Goal: Navigation & Orientation: Find specific page/section

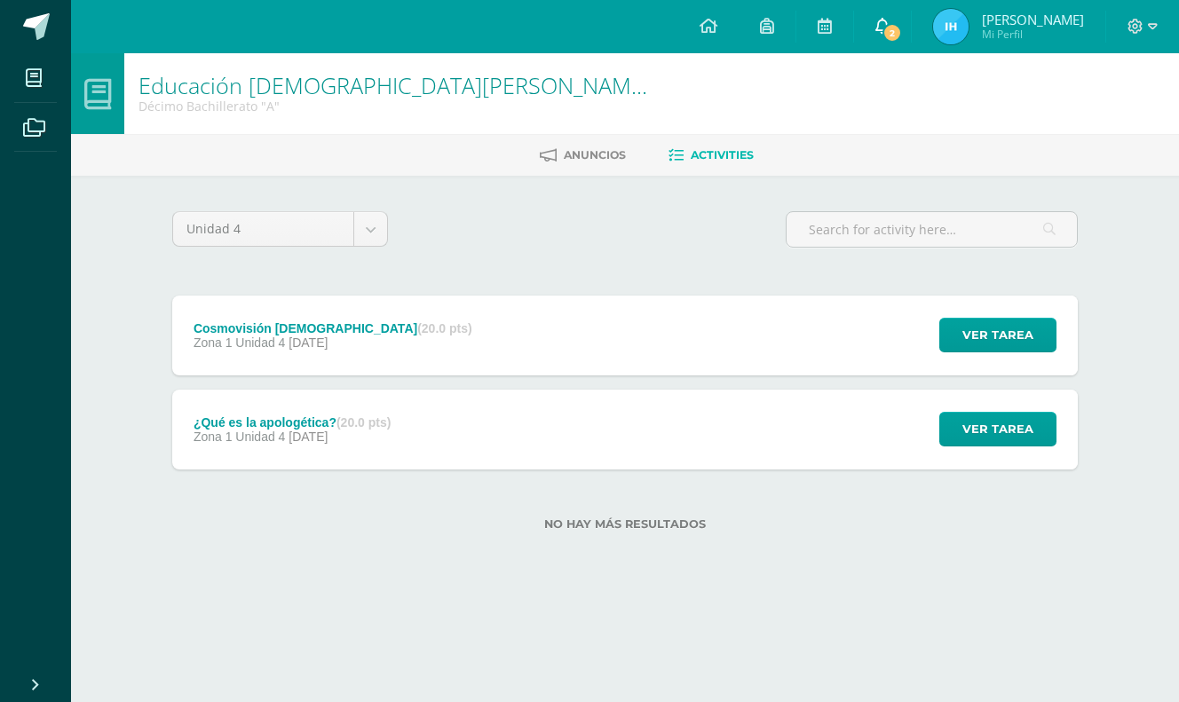
click at [911, 16] on link "2" at bounding box center [882, 26] width 57 height 53
click at [643, 261] on div "Unidad 4 Unidad 1 Unidad 2 Unidad 3 Unidad 4 Cosmovisión Bíblica (20.0 pts) Zon…" at bounding box center [625, 381] width 920 height 341
click at [47, 47] on link at bounding box center [35, 26] width 71 height 53
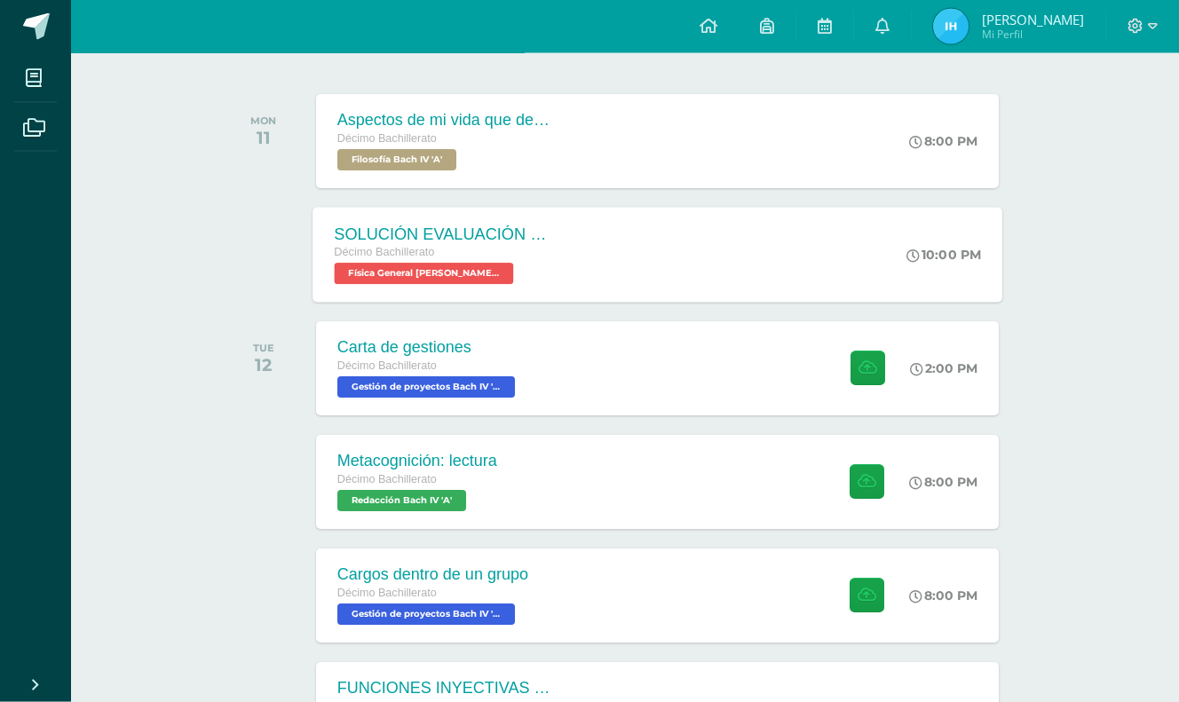
scroll to position [294, 0]
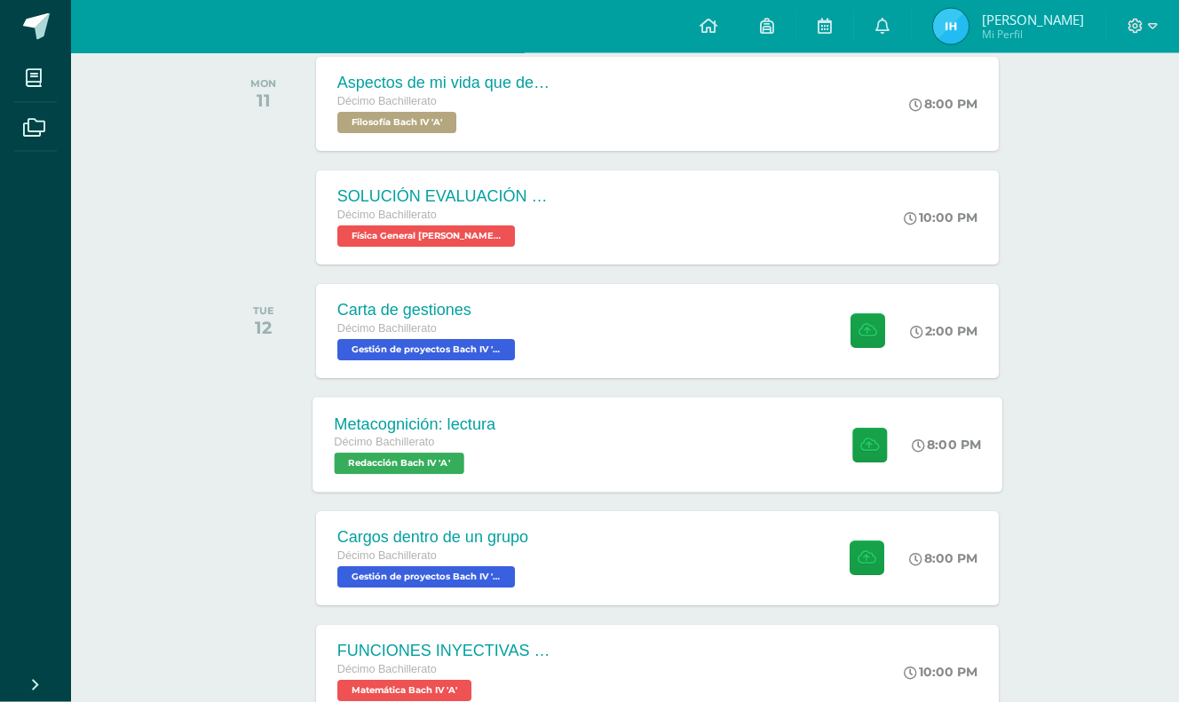
click at [623, 451] on div "Metacognición: lectura Décimo Bachillerato Redacción Bach IV 'A' 8:00 PM Metaco…" at bounding box center [658, 444] width 690 height 95
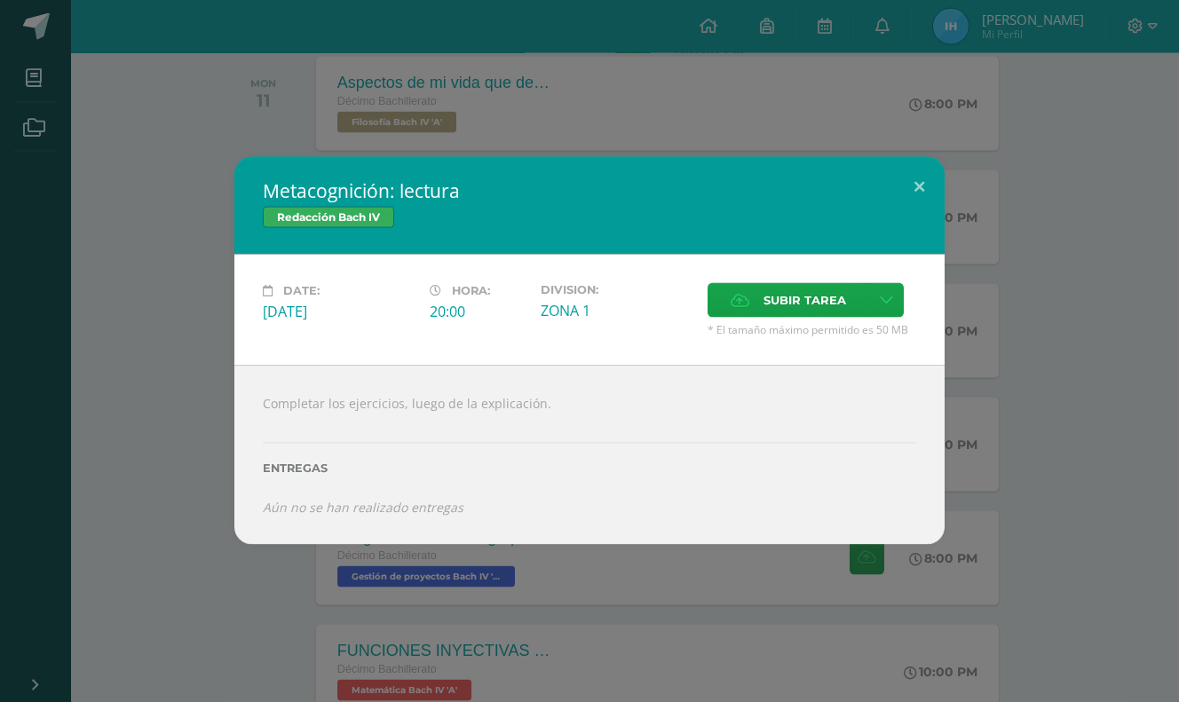
click at [1002, 408] on div "Metacognición: lectura Redacción Bach IV Date: Tuesday 12 de August Hora: 20:00…" at bounding box center [589, 351] width 1165 height 388
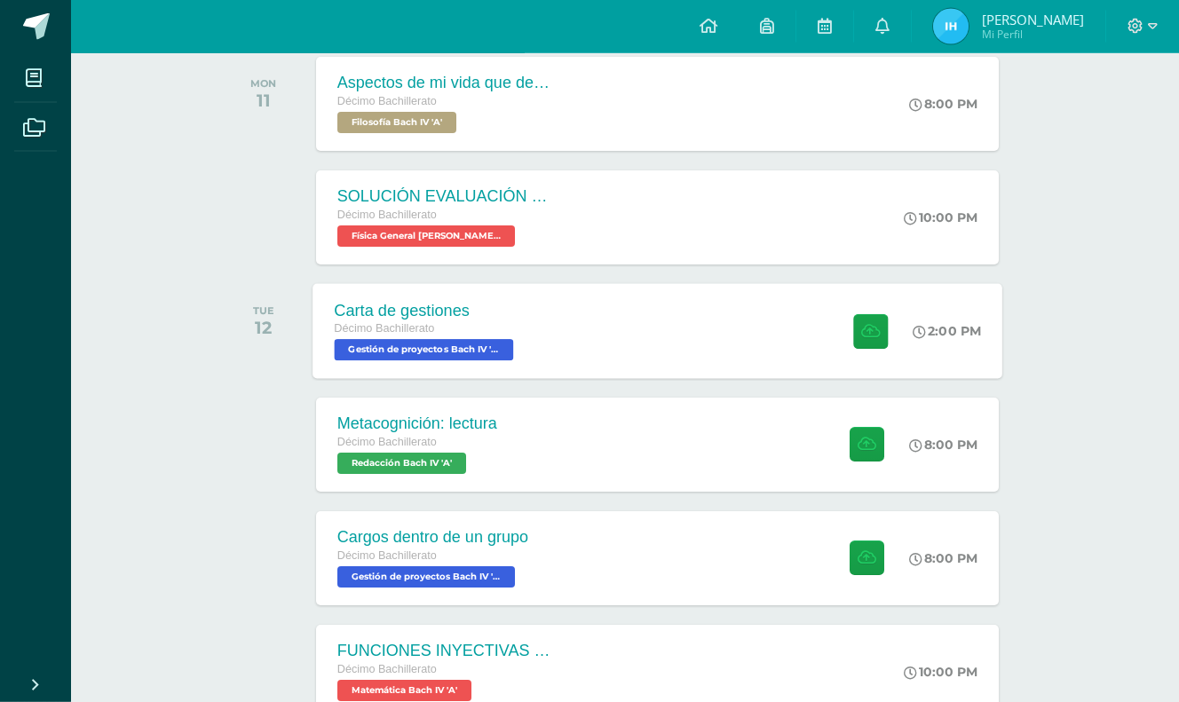
click at [700, 352] on div "Carta de gestiones Décimo Bachillerato Gestión de proyectos Bach IV 'A' 2:00 PM…" at bounding box center [658, 330] width 690 height 95
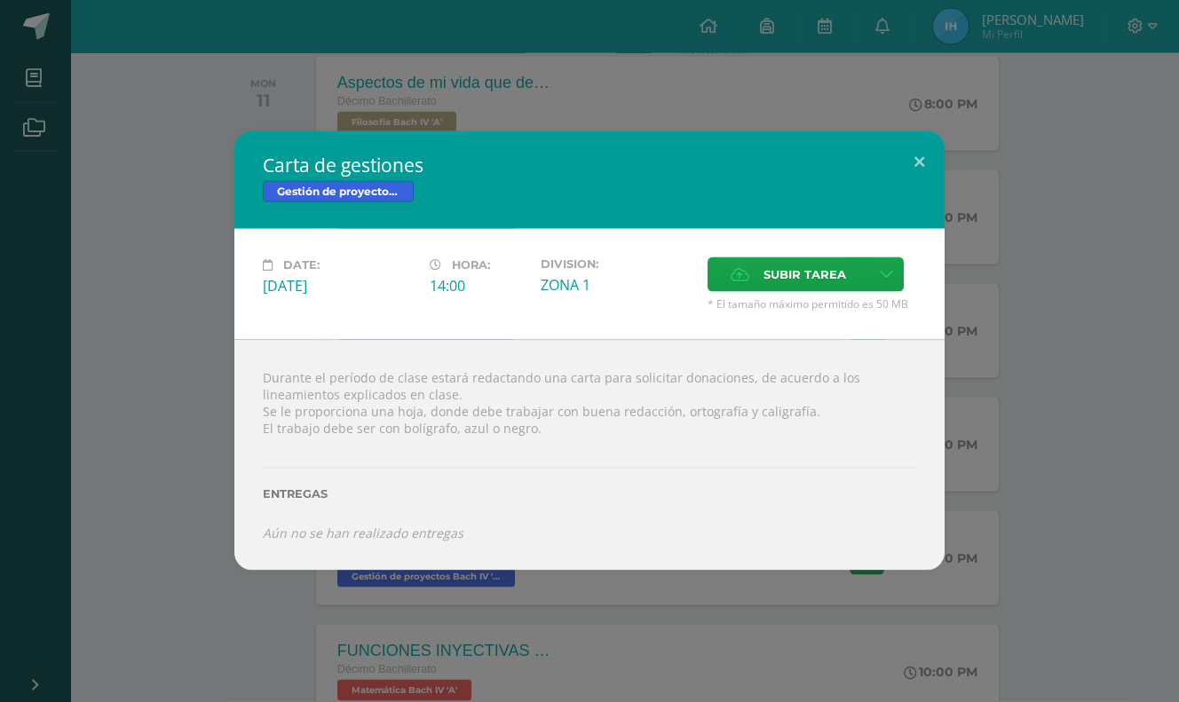
click at [1002, 444] on div "Carta de gestiones Gestión de proyectos Bach IV Date: Tuesday 12 de August Hora…" at bounding box center [589, 350] width 1165 height 439
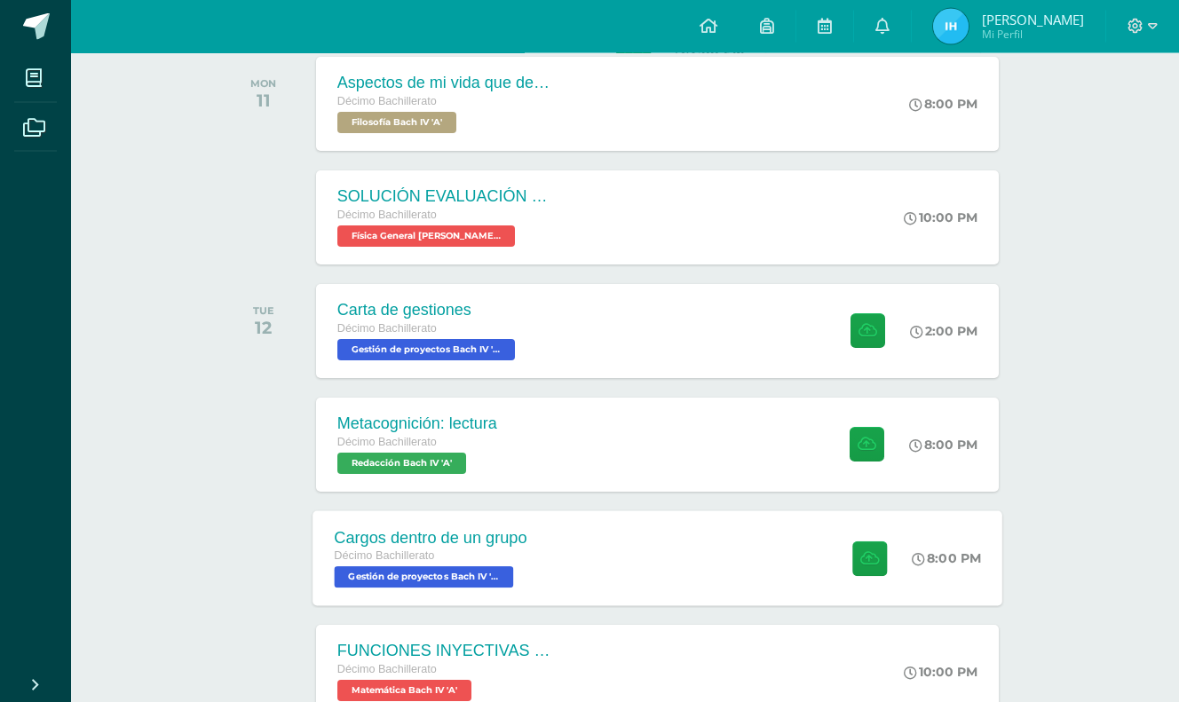
click at [821, 554] on div at bounding box center [864, 558] width 87 height 95
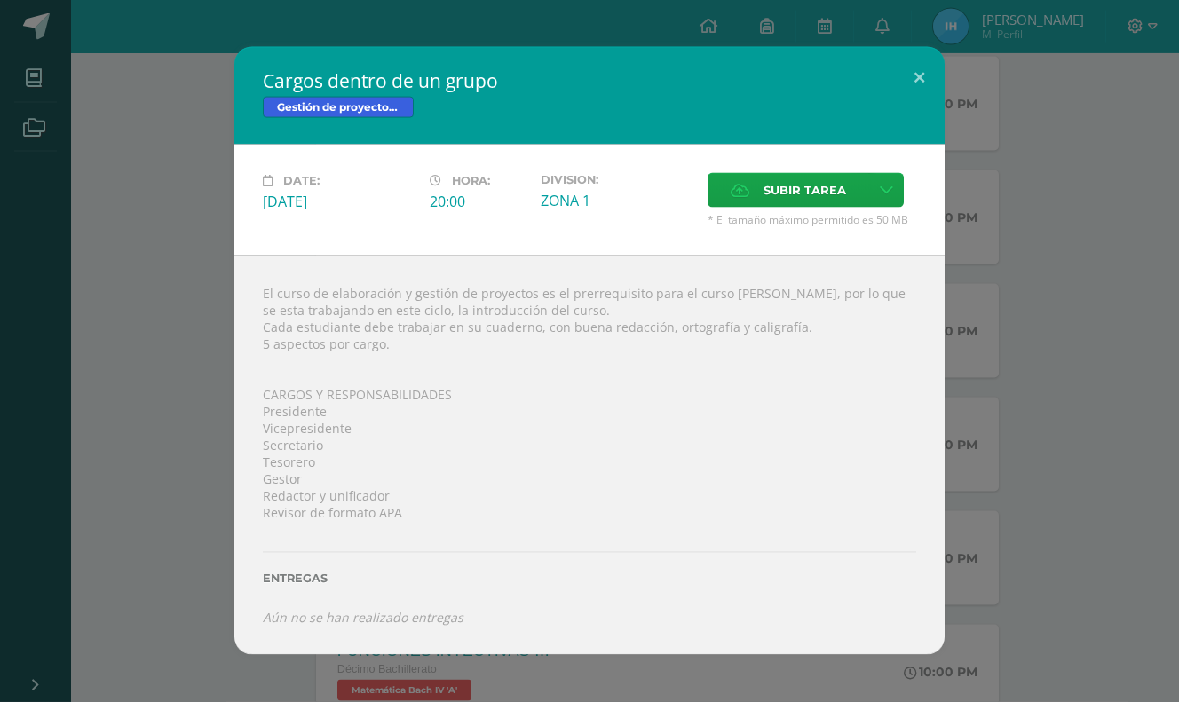
click at [1014, 182] on div "Cargos dentro de un grupo Gestión de proyectos Bach IV Date: Tuesday 12 de Augu…" at bounding box center [589, 350] width 1165 height 607
